Goal: Task Accomplishment & Management: Manage account settings

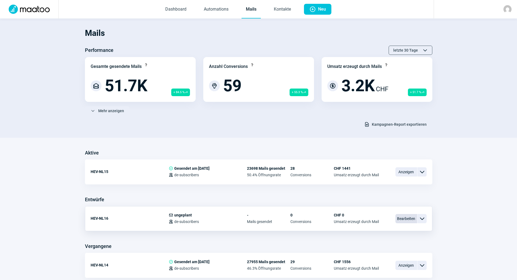
click at [402, 215] on span "Bearbeiten" at bounding box center [407, 218] width 22 height 9
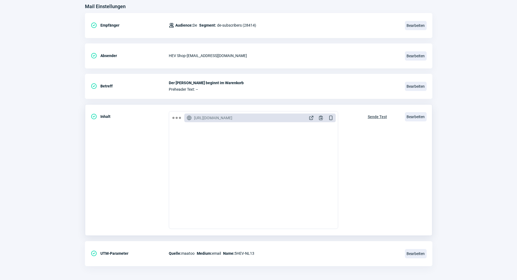
scroll to position [72, 0]
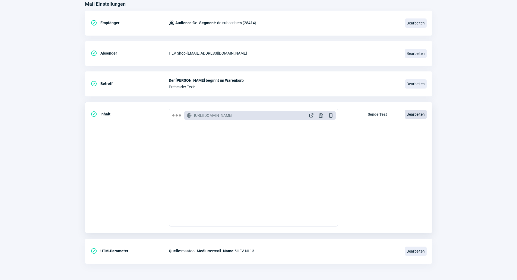
click at [419, 118] on span "Bearbeiten" at bounding box center [416, 114] width 22 height 9
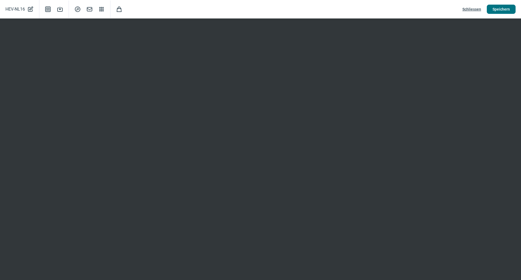
click at [497, 11] on span "Speichern" at bounding box center [501, 9] width 17 height 9
click at [474, 9] on span "Schliessen" at bounding box center [472, 9] width 19 height 9
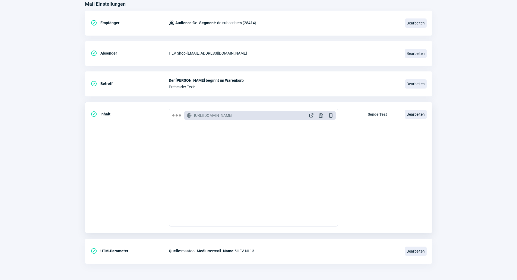
click at [377, 115] on span "Sende Test" at bounding box center [377, 114] width 19 height 9
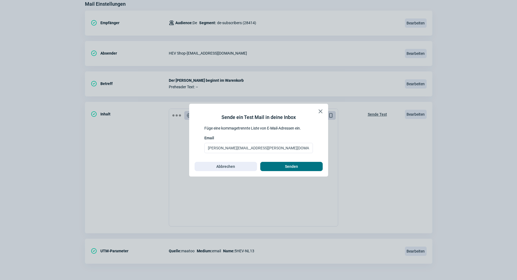
click at [286, 170] on span "Senden" at bounding box center [291, 166] width 13 height 9
